Goal: Task Accomplishment & Management: Use online tool/utility

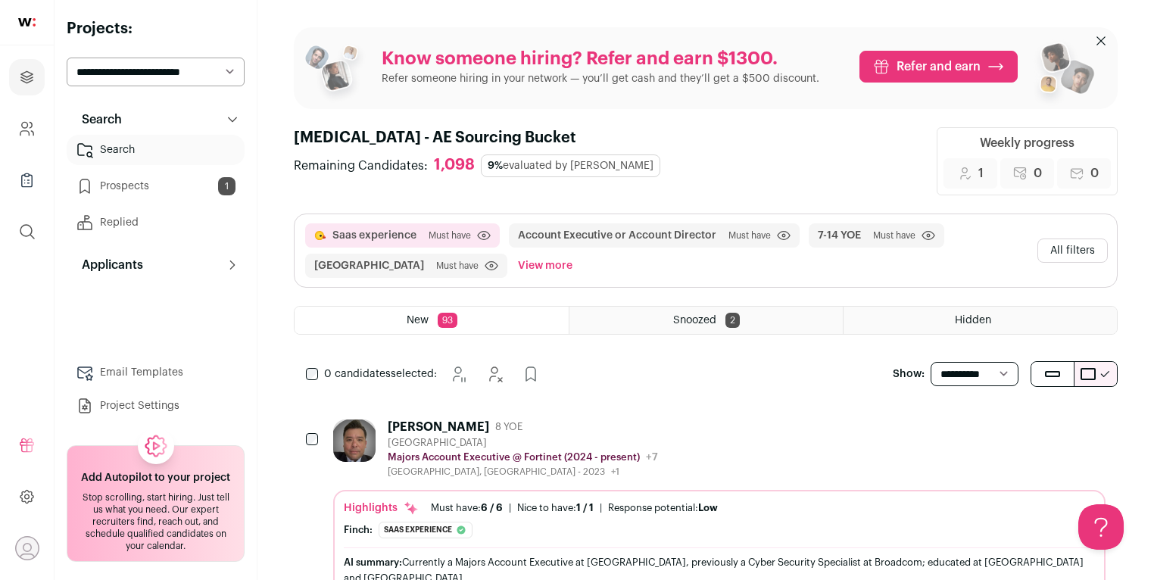
click at [1054, 250] on button "All filters" at bounding box center [1072, 250] width 70 height 24
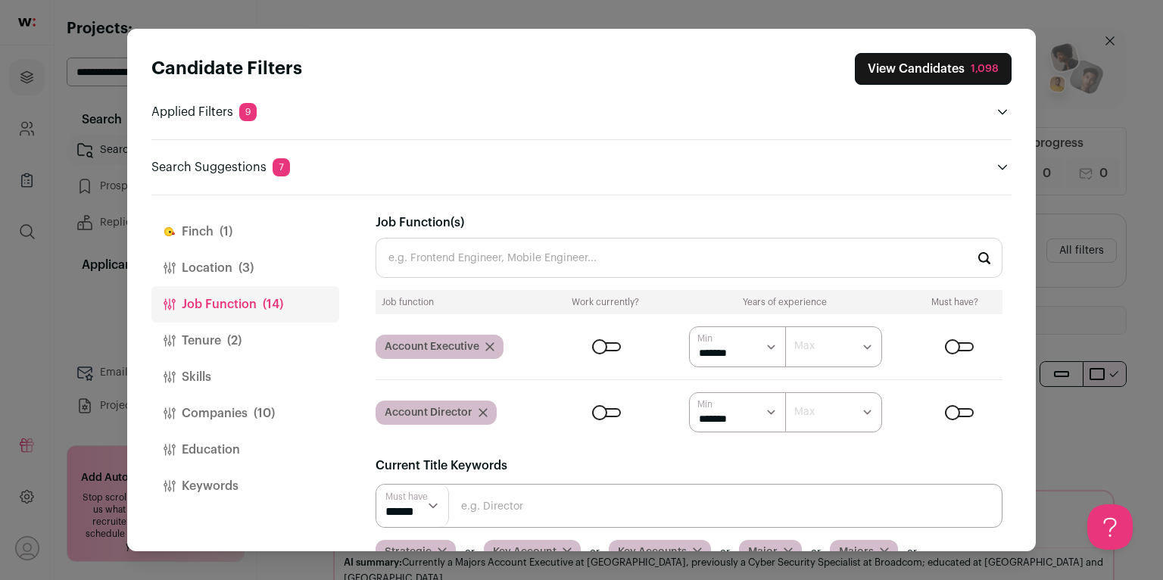
scroll to position [179, 0]
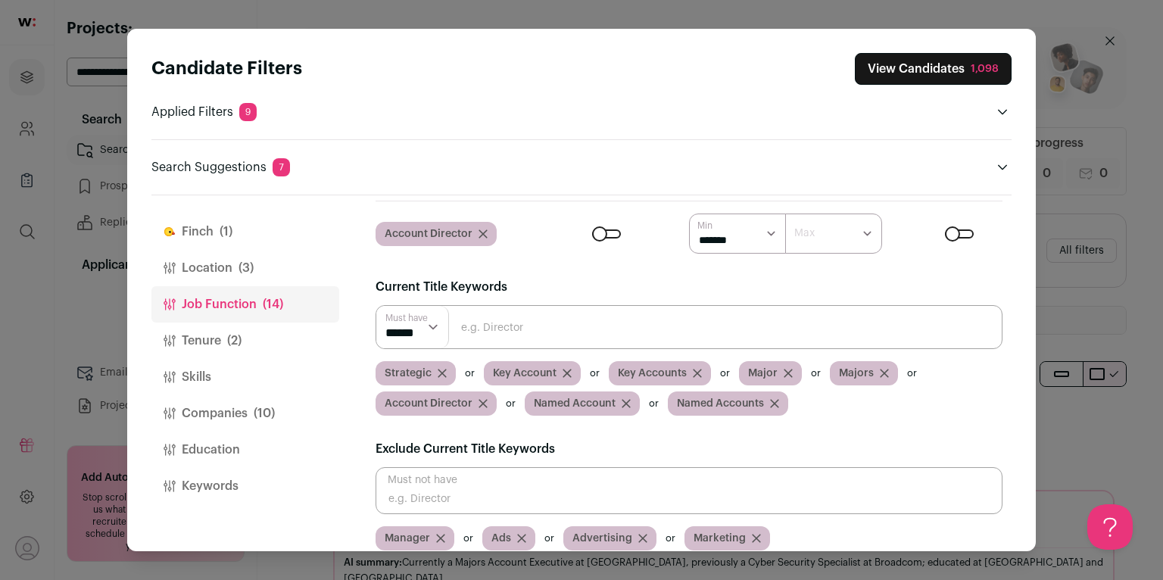
click at [485, 234] on icon "Close modal via background" at bounding box center [482, 233] width 9 height 9
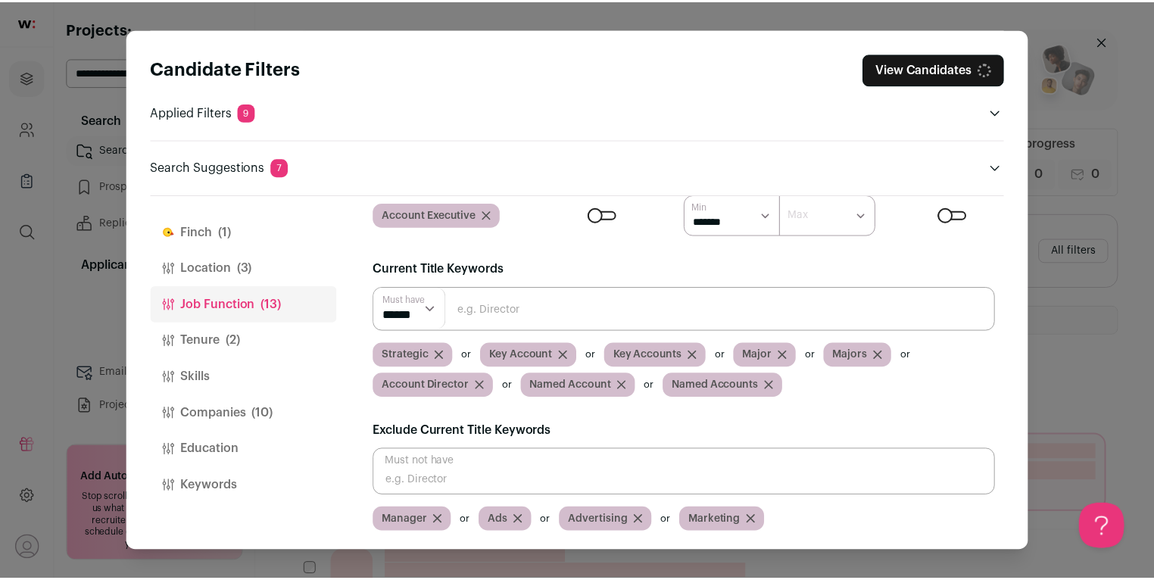
scroll to position [113, 0]
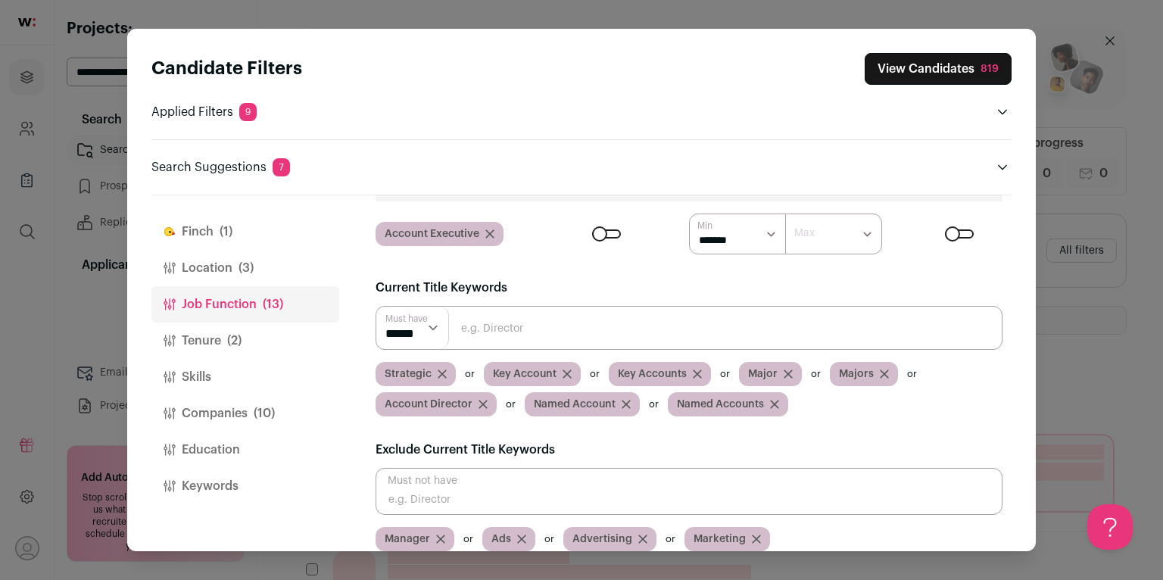
click at [482, 403] on icon "Close modal via background" at bounding box center [483, 404] width 8 height 8
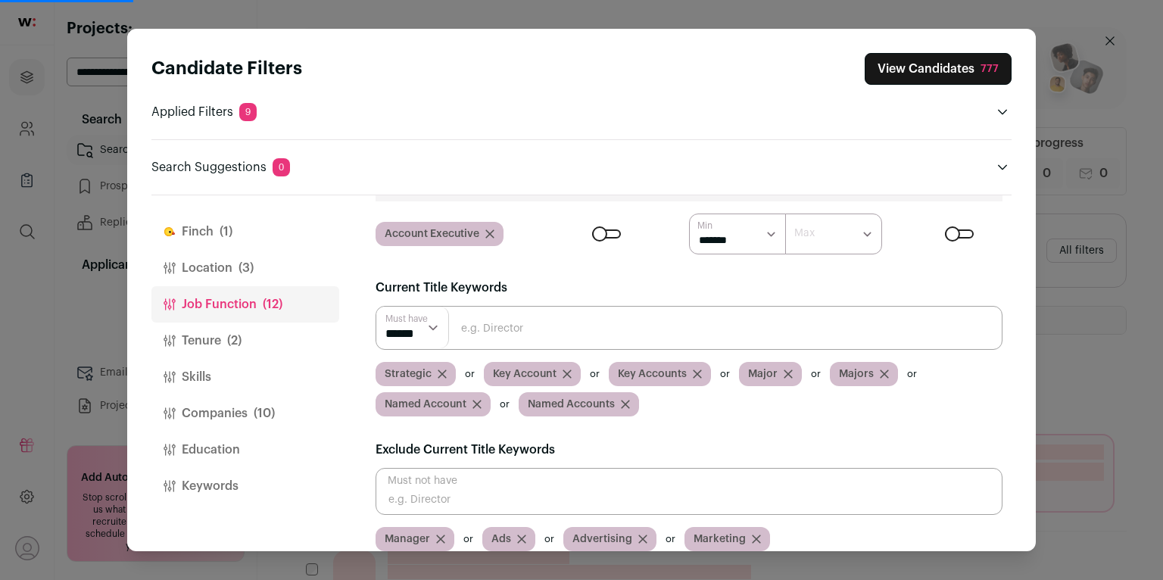
click at [895, 76] on button "View Candidates 777" at bounding box center [938, 69] width 147 height 32
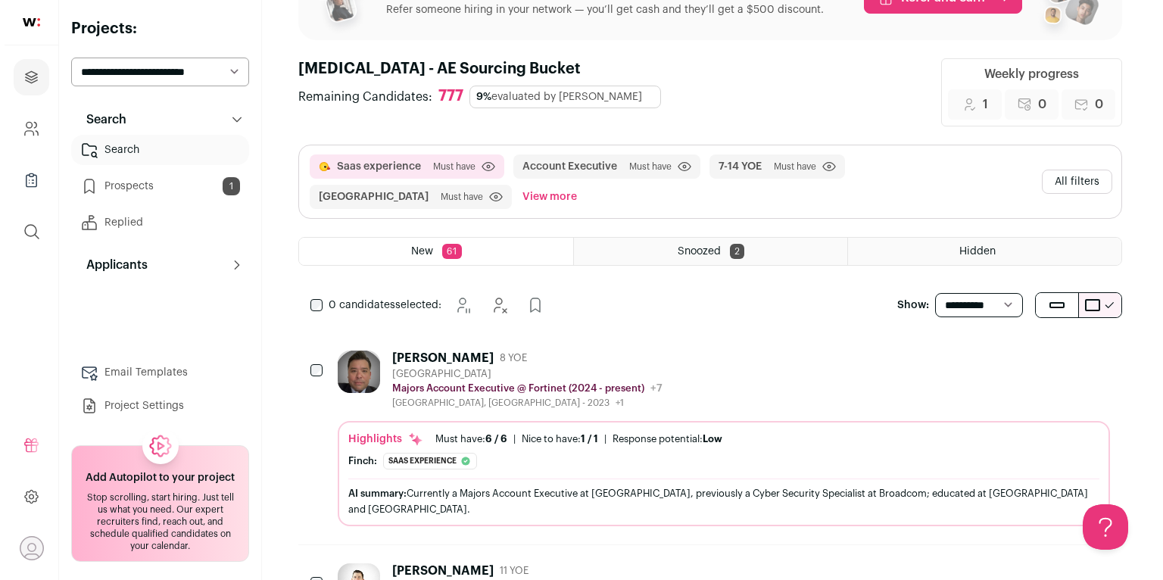
scroll to position [0, 0]
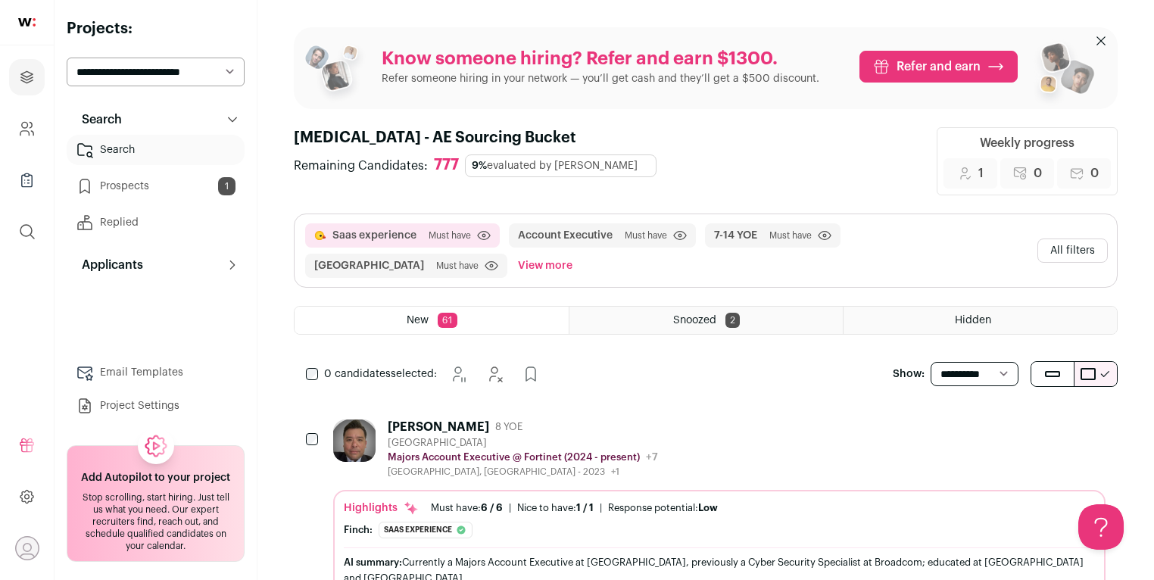
click at [1088, 247] on button "All filters" at bounding box center [1072, 250] width 70 height 24
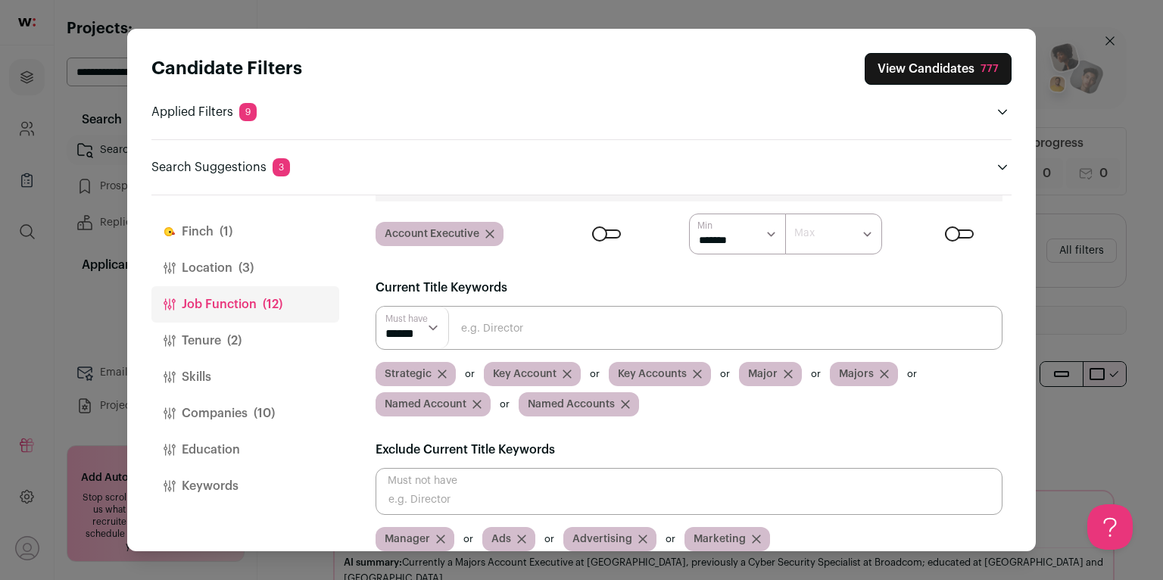
click at [265, 269] on button "Location (3)" at bounding box center [245, 268] width 188 height 36
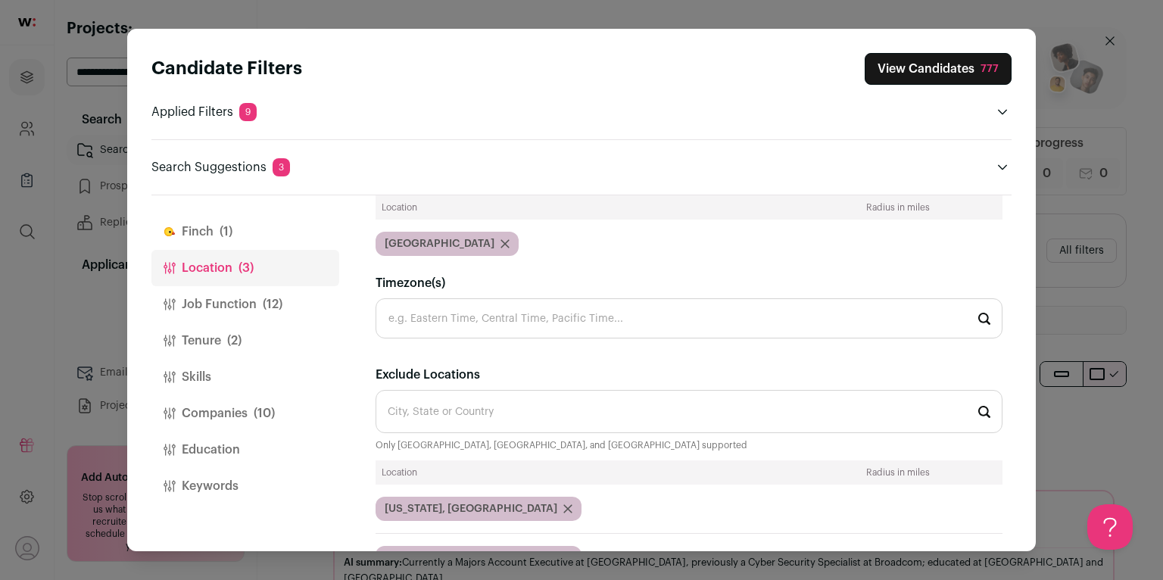
click at [267, 288] on button "Job Function (12)" at bounding box center [245, 304] width 188 height 36
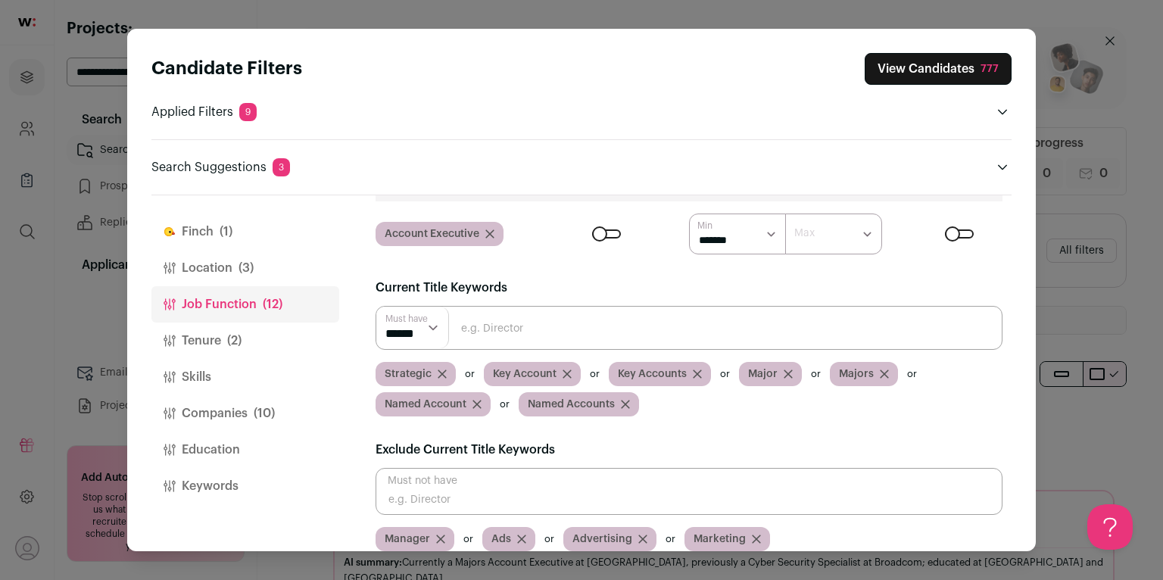
click at [247, 323] on button "Tenure (2)" at bounding box center [245, 341] width 188 height 36
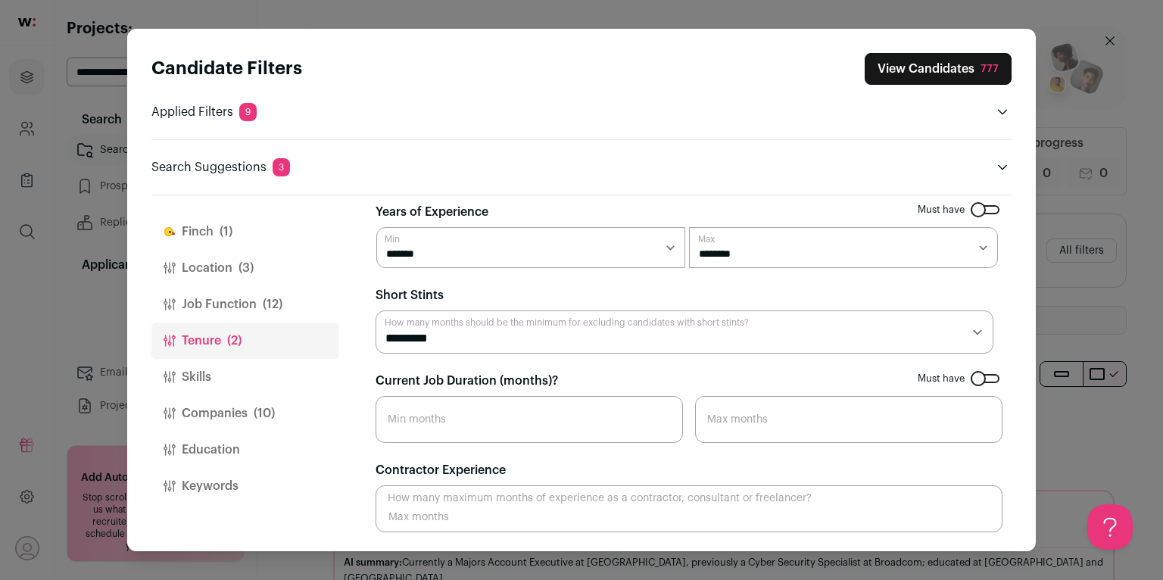
scroll to position [9, 0]
click at [270, 404] on span "(10)" at bounding box center [264, 413] width 21 height 18
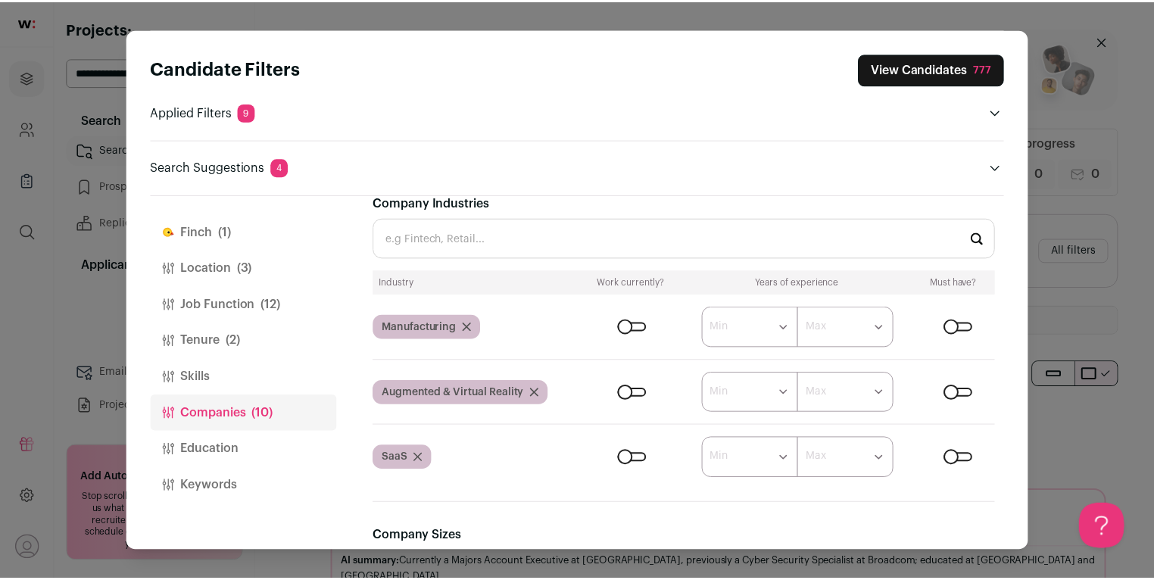
scroll to position [307, 0]
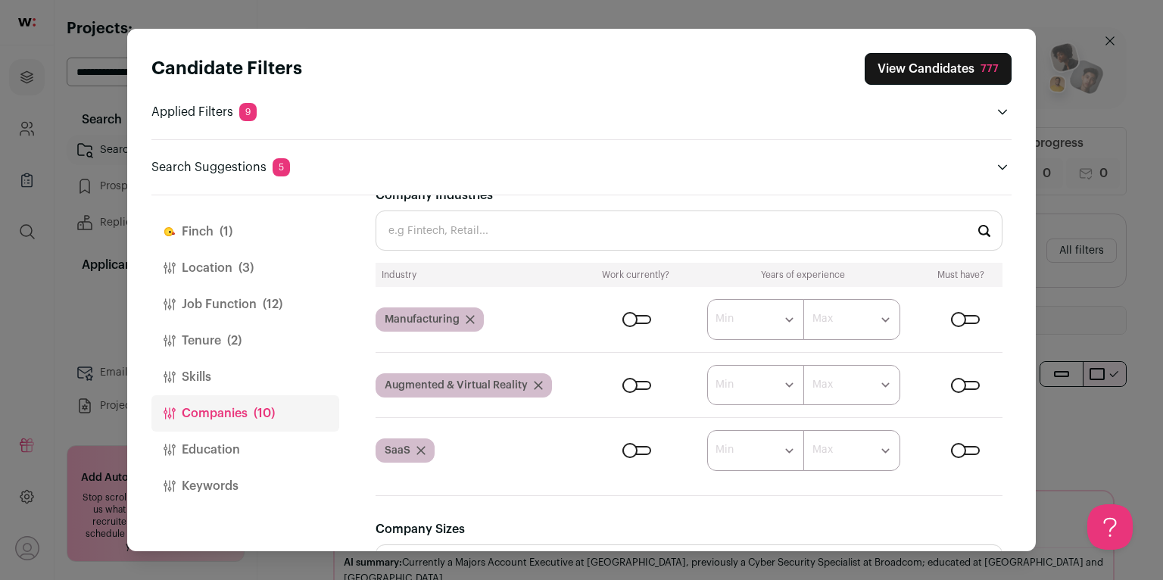
click at [632, 381] on div "Close modal via background" at bounding box center [636, 385] width 29 height 9
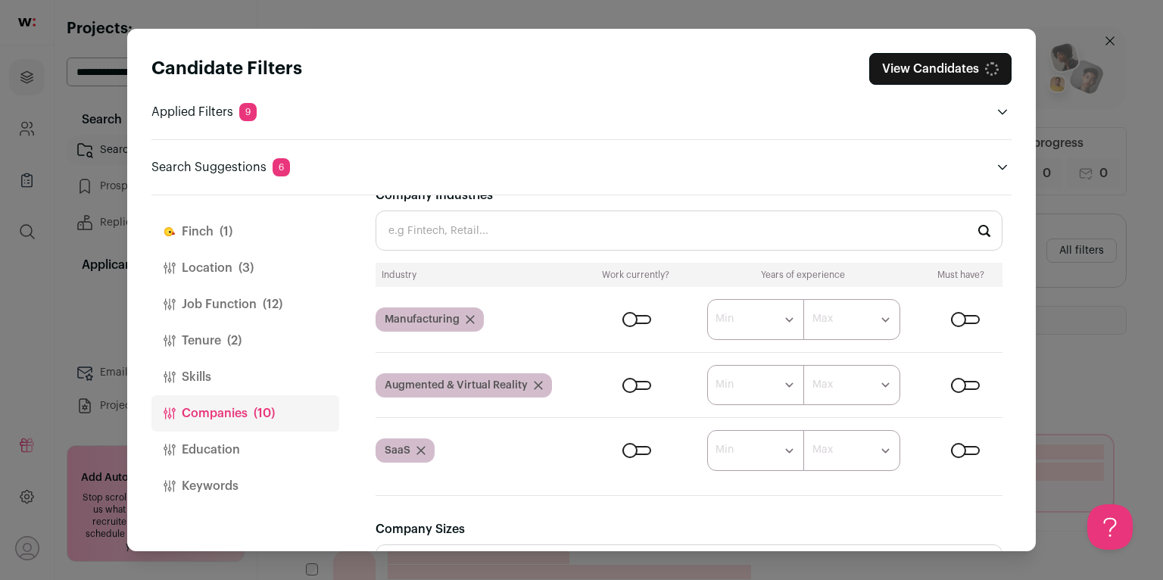
click at [961, 381] on div "Close modal via background" at bounding box center [965, 385] width 29 height 9
click at [630, 315] on div "Close modal via background" at bounding box center [636, 319] width 29 height 9
click at [955, 381] on div "Close modal via background" at bounding box center [965, 385] width 29 height 9
click at [964, 320] on div "Close modal via background" at bounding box center [965, 319] width 29 height 9
click at [956, 382] on div "Close modal via background" at bounding box center [965, 385] width 29 height 9
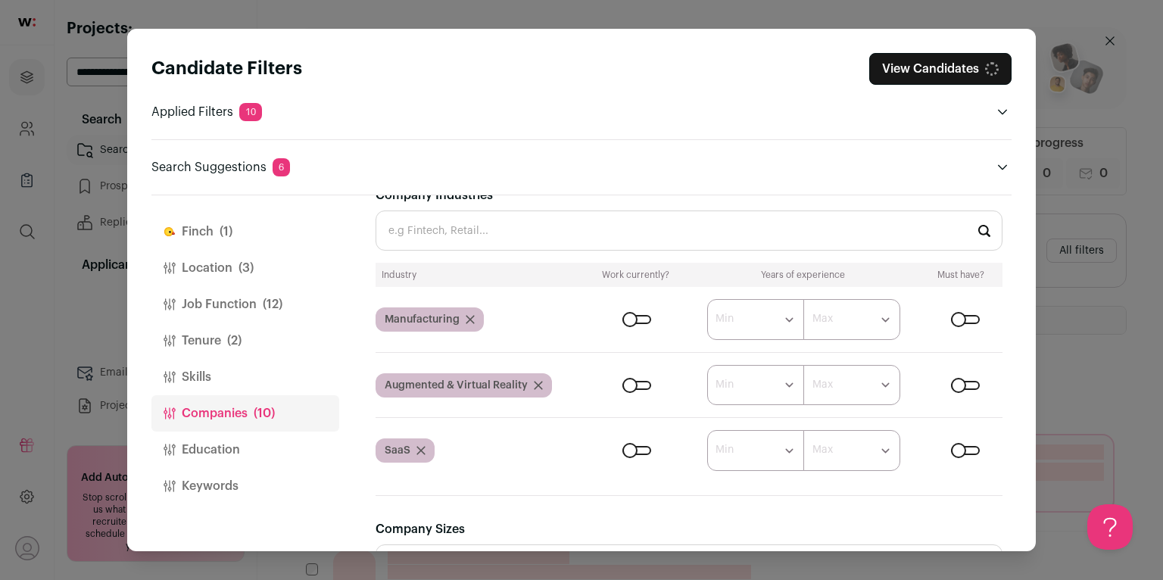
click at [1057, 364] on div "Candidate Filters View Candidates Applied Filters 10 Saas experience Must have …" at bounding box center [581, 290] width 1163 height 580
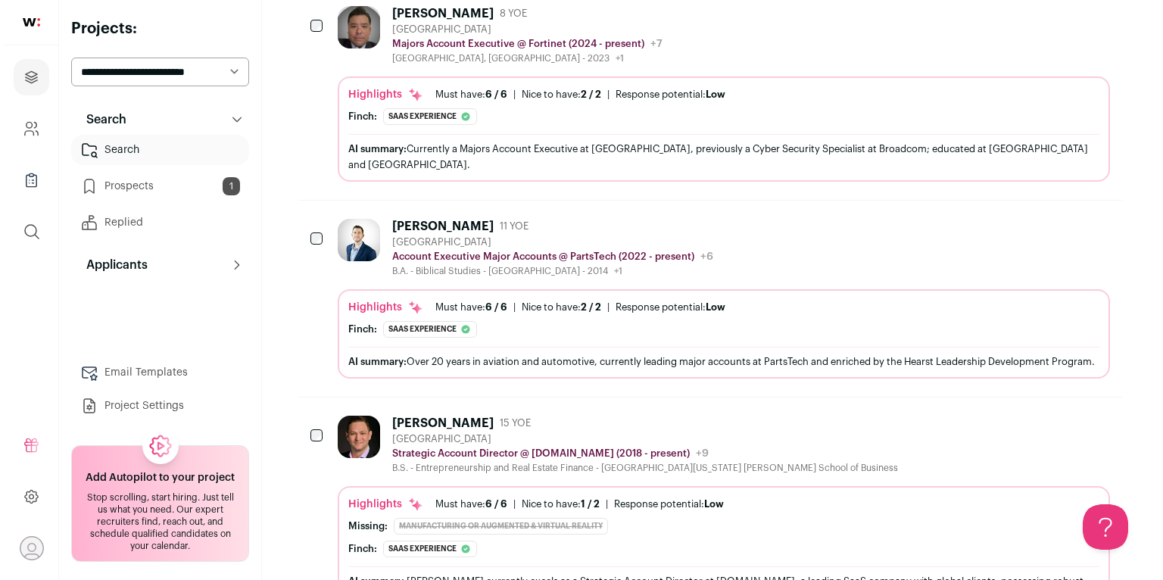
scroll to position [464, 0]
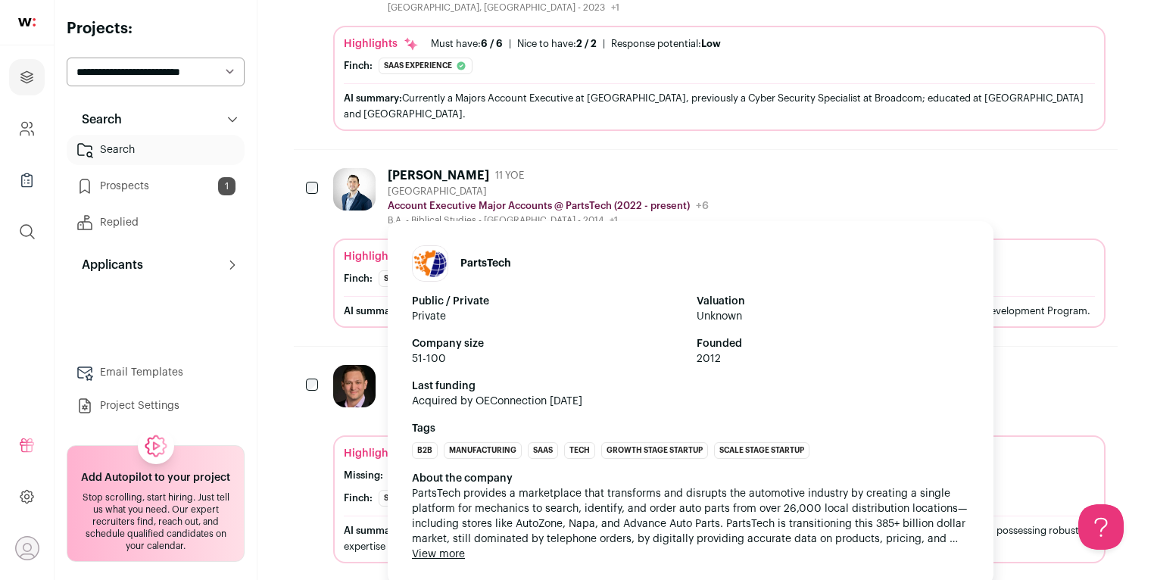
click at [472, 204] on p "Account Executive Major Accounts @ PartsTech (2022 - present)" at bounding box center [539, 206] width 302 height 12
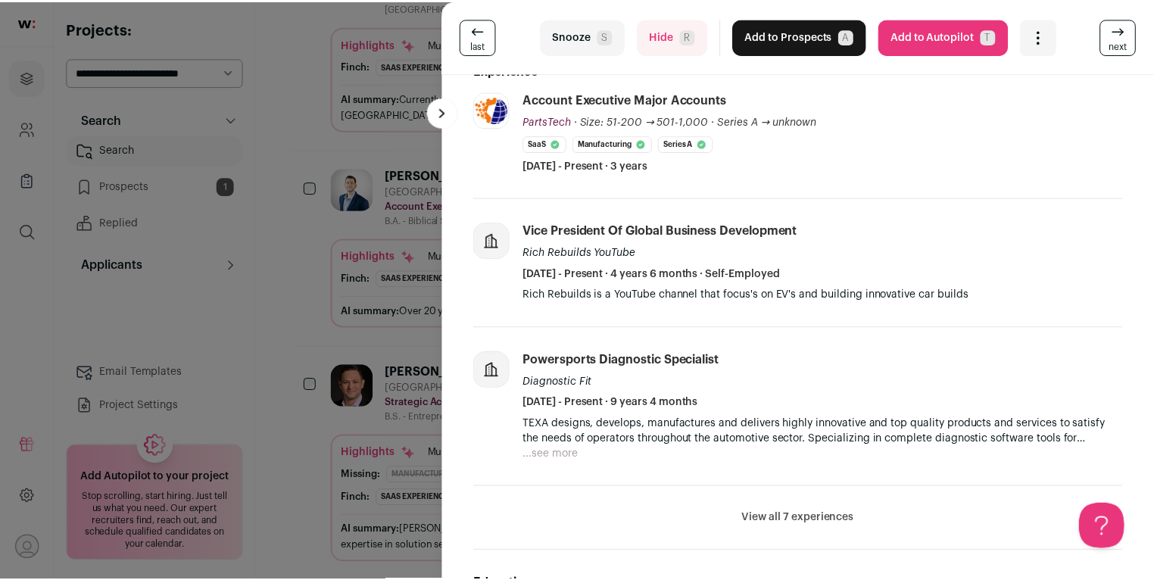
scroll to position [337, 0]
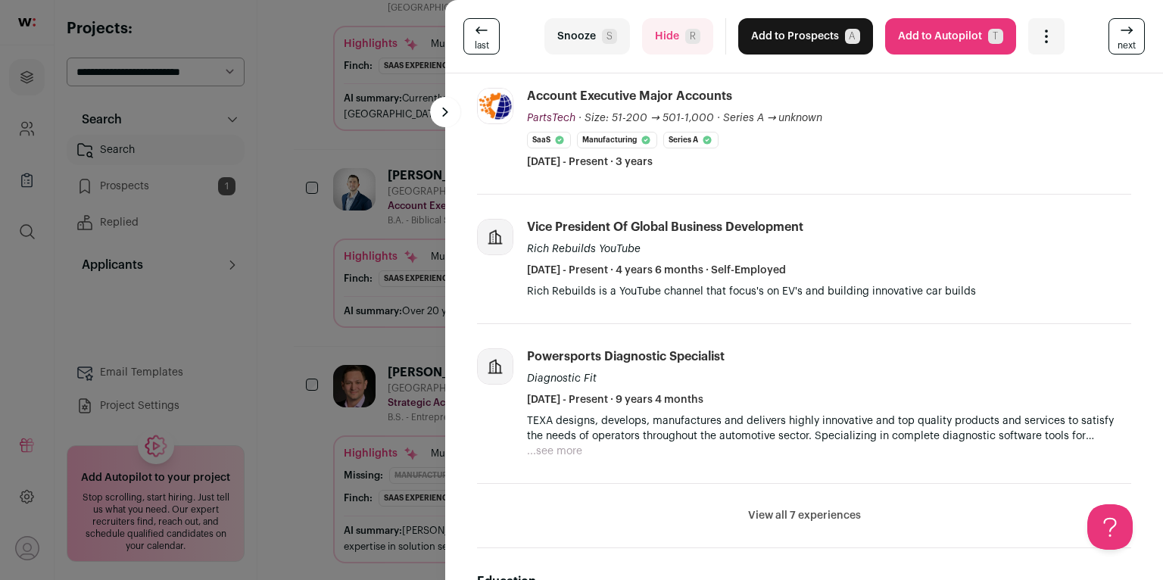
click at [327, 302] on div "last Snooze S Hide R Add to Prospects A Are you sure? [PERSON_NAME] is already …" at bounding box center [581, 290] width 1163 height 580
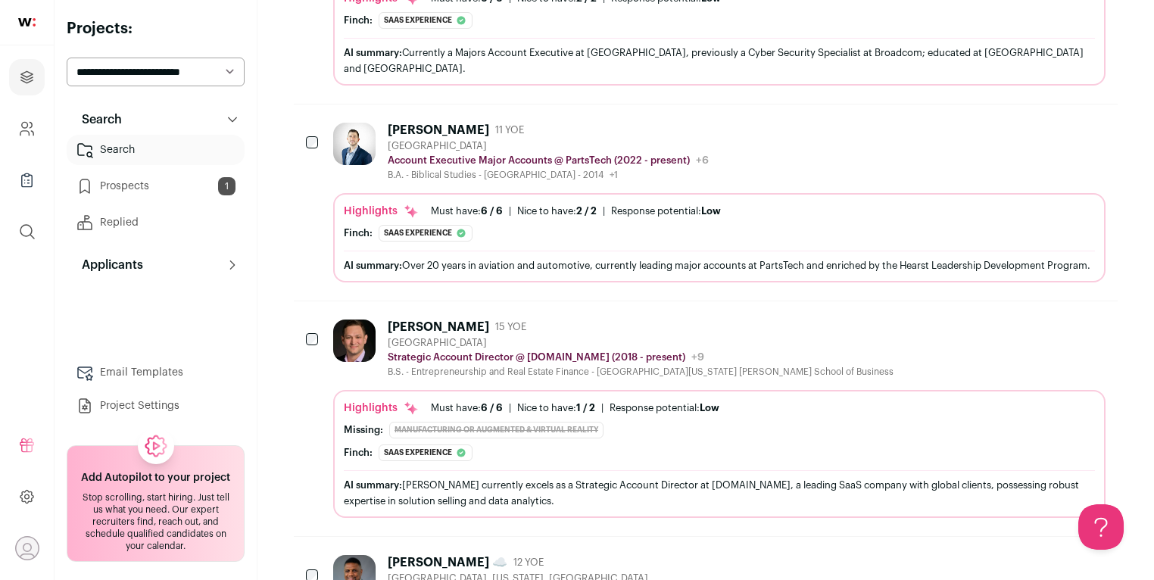
scroll to position [510, 0]
click at [401, 263] on div "AI summary: Over 20 years in aviation and automotive, currently leading major a…" at bounding box center [719, 265] width 751 height 16
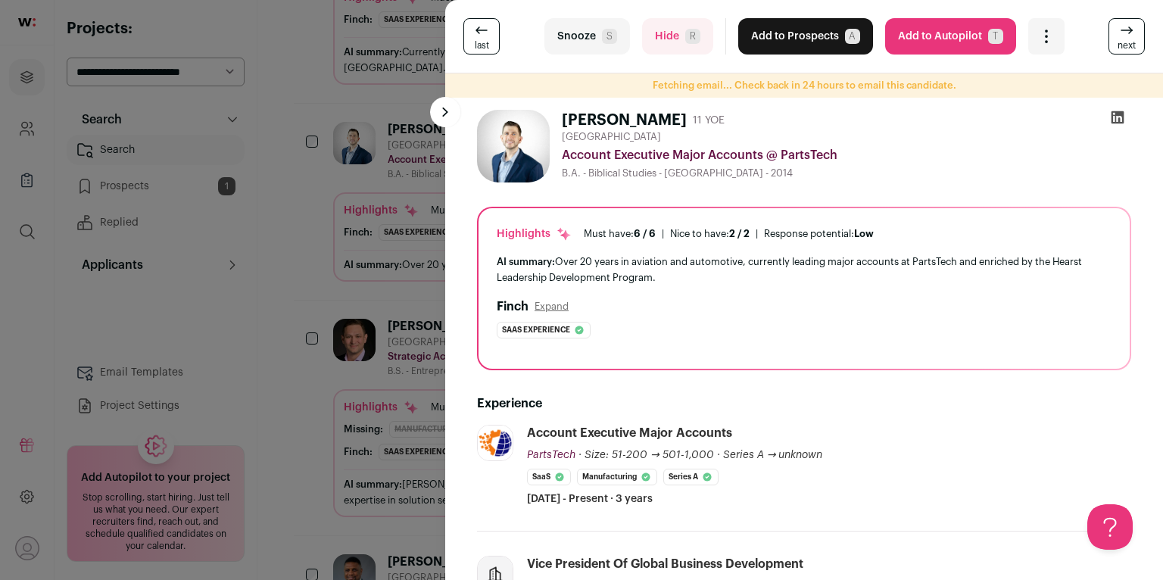
click at [335, 285] on div "last Snooze S Hide R Add to Prospects A Are you sure? [PERSON_NAME] is already …" at bounding box center [581, 290] width 1163 height 580
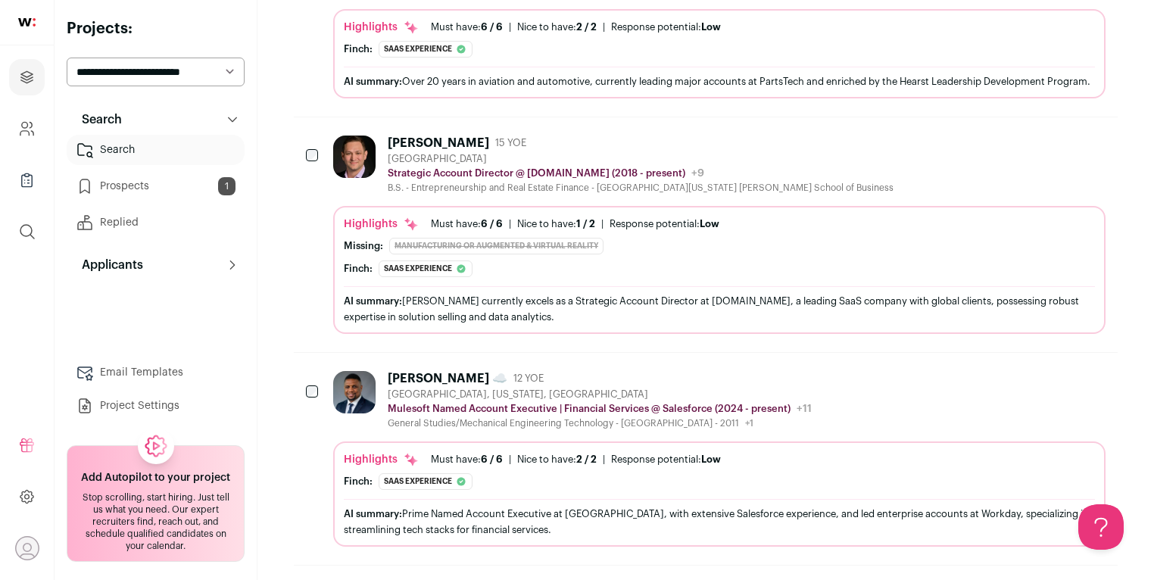
scroll to position [696, 0]
